Goal: Information Seeking & Learning: Learn about a topic

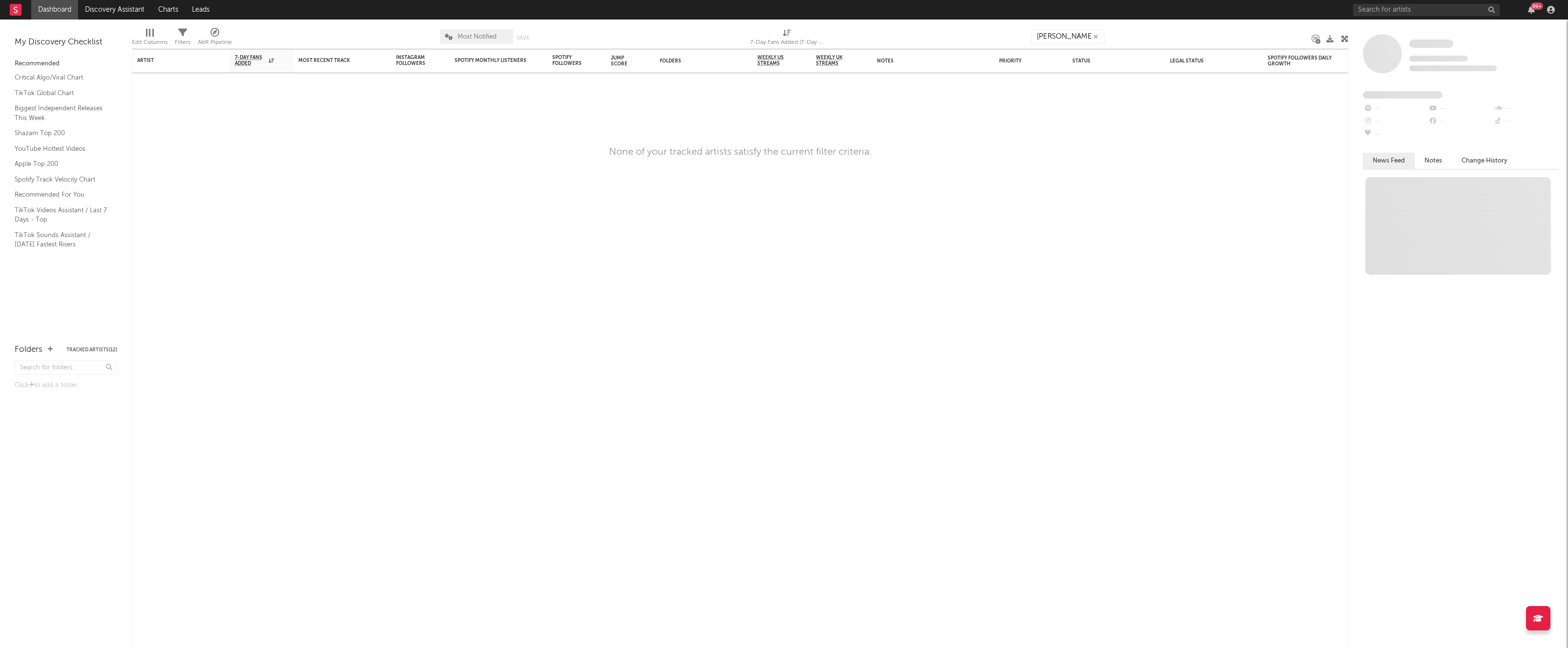
type input "[PERSON_NAME] [PERSON_NAME]"
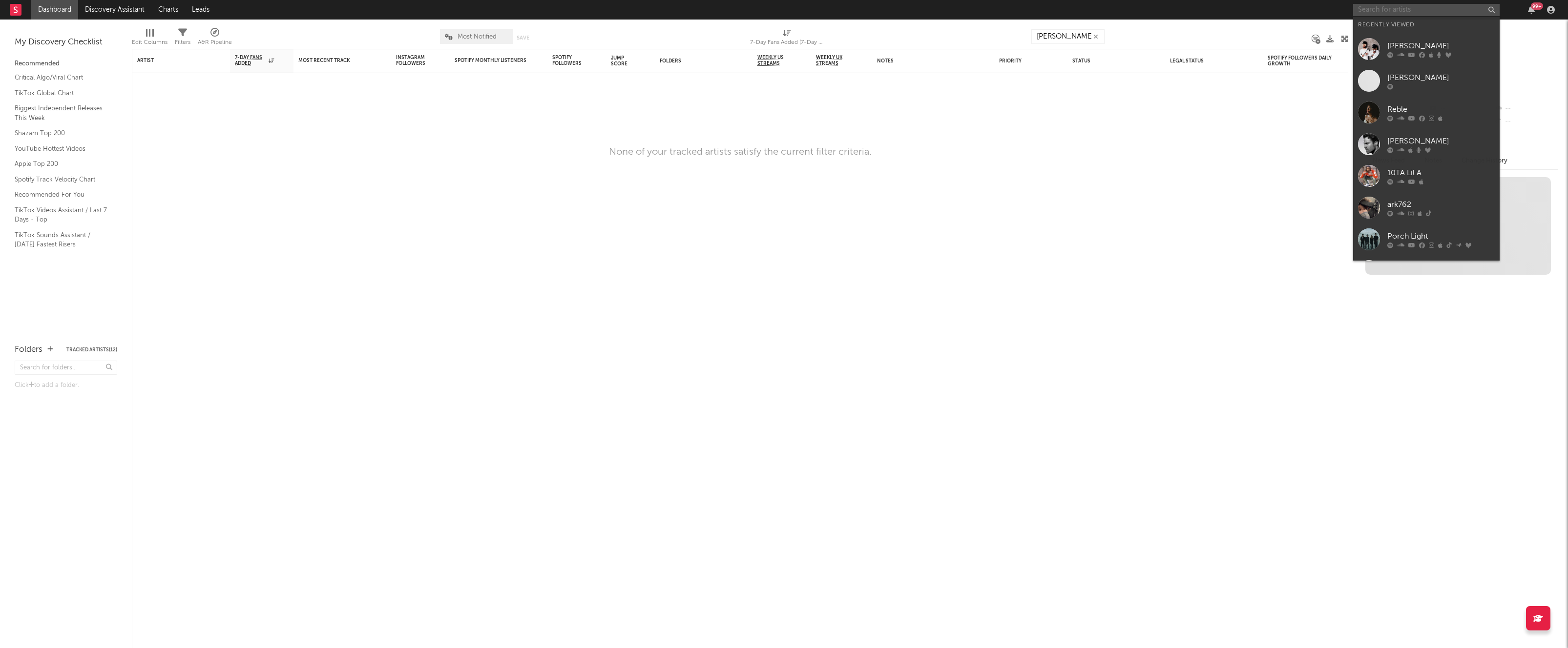
click at [1418, 11] on input "text" at bounding box center [1426, 10] width 147 height 12
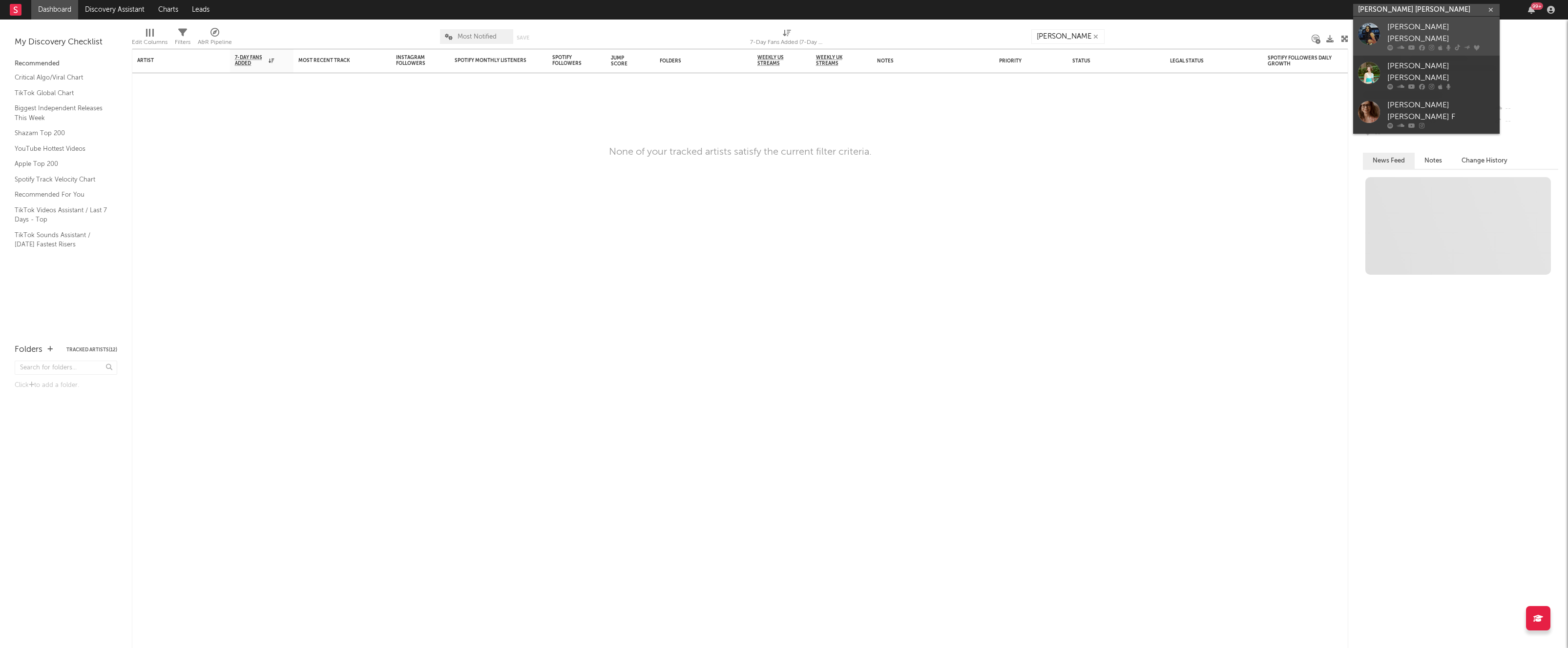
type input "[PERSON_NAME] [PERSON_NAME]"
click at [1411, 28] on div "[PERSON_NAME] [PERSON_NAME]" at bounding box center [1441, 33] width 107 height 24
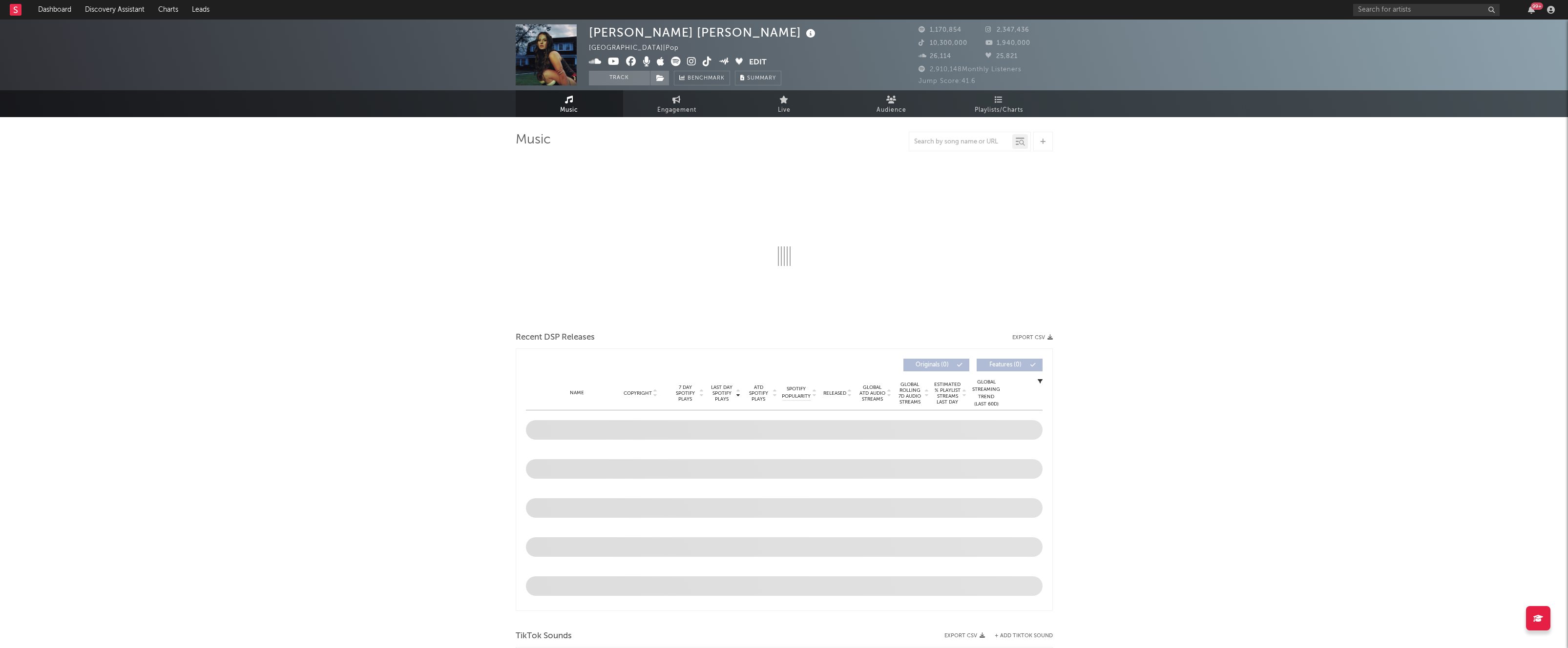
select select "6m"
